Goal: Information Seeking & Learning: Learn about a topic

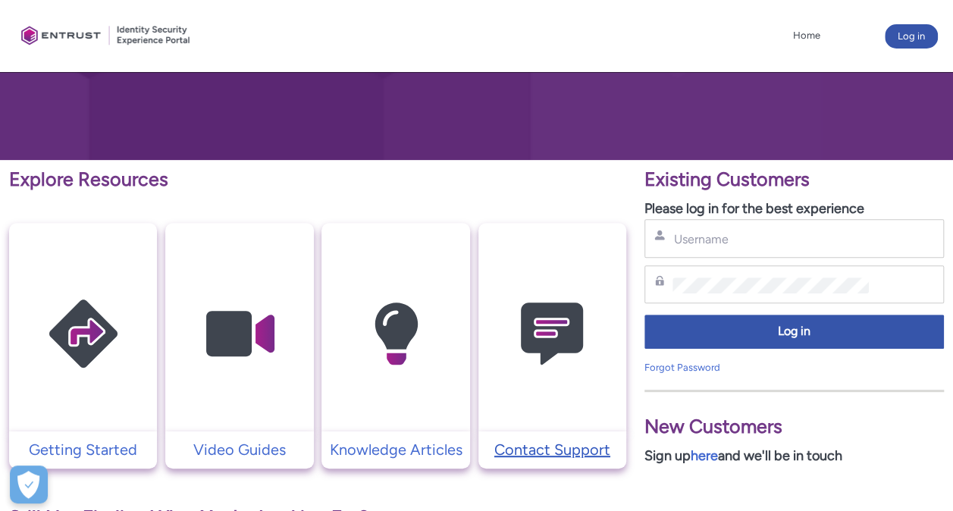
click at [546, 446] on p "Contact Support" at bounding box center [552, 449] width 133 height 23
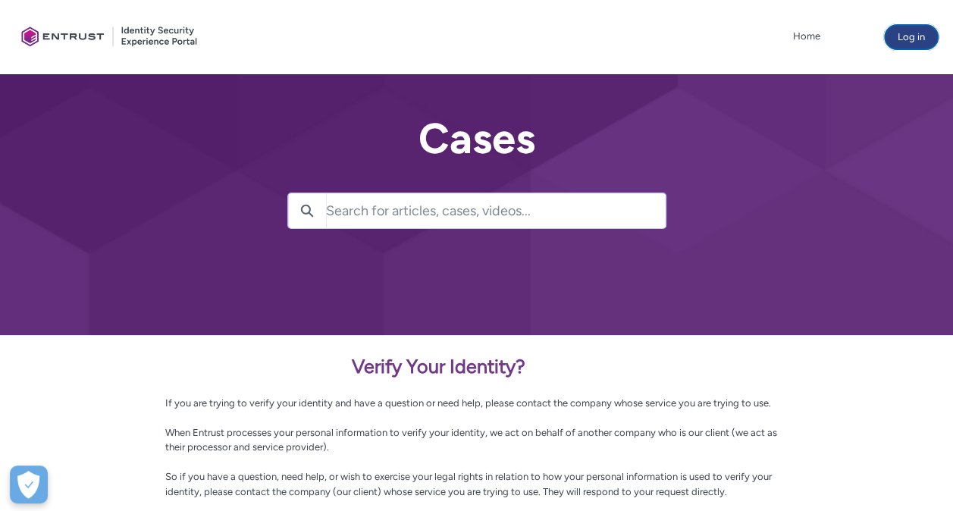
click at [917, 35] on button "Log in" at bounding box center [911, 37] width 53 height 24
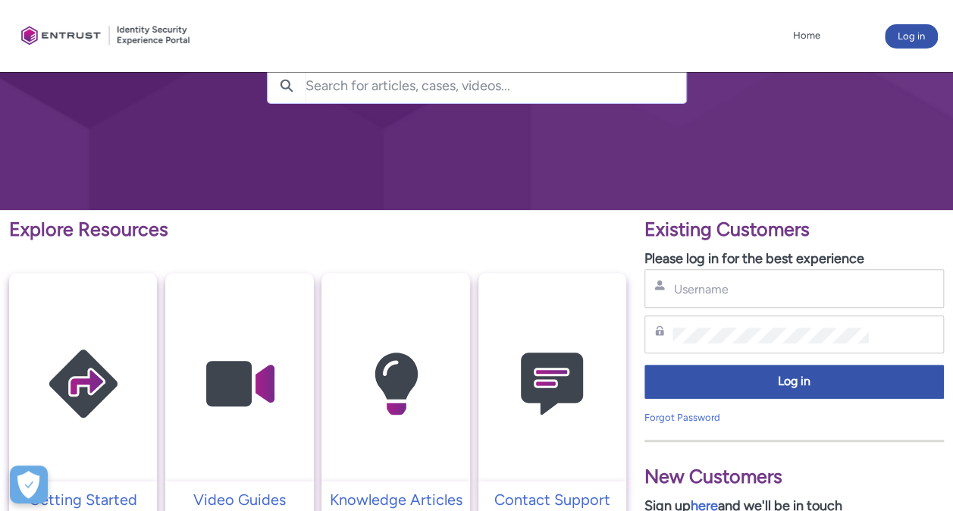
scroll to position [125, 0]
click at [545, 235] on p "Explore Resources" at bounding box center [317, 229] width 617 height 29
click at [529, 229] on p "Explore Resources" at bounding box center [317, 229] width 617 height 29
